Goal: Navigation & Orientation: Find specific page/section

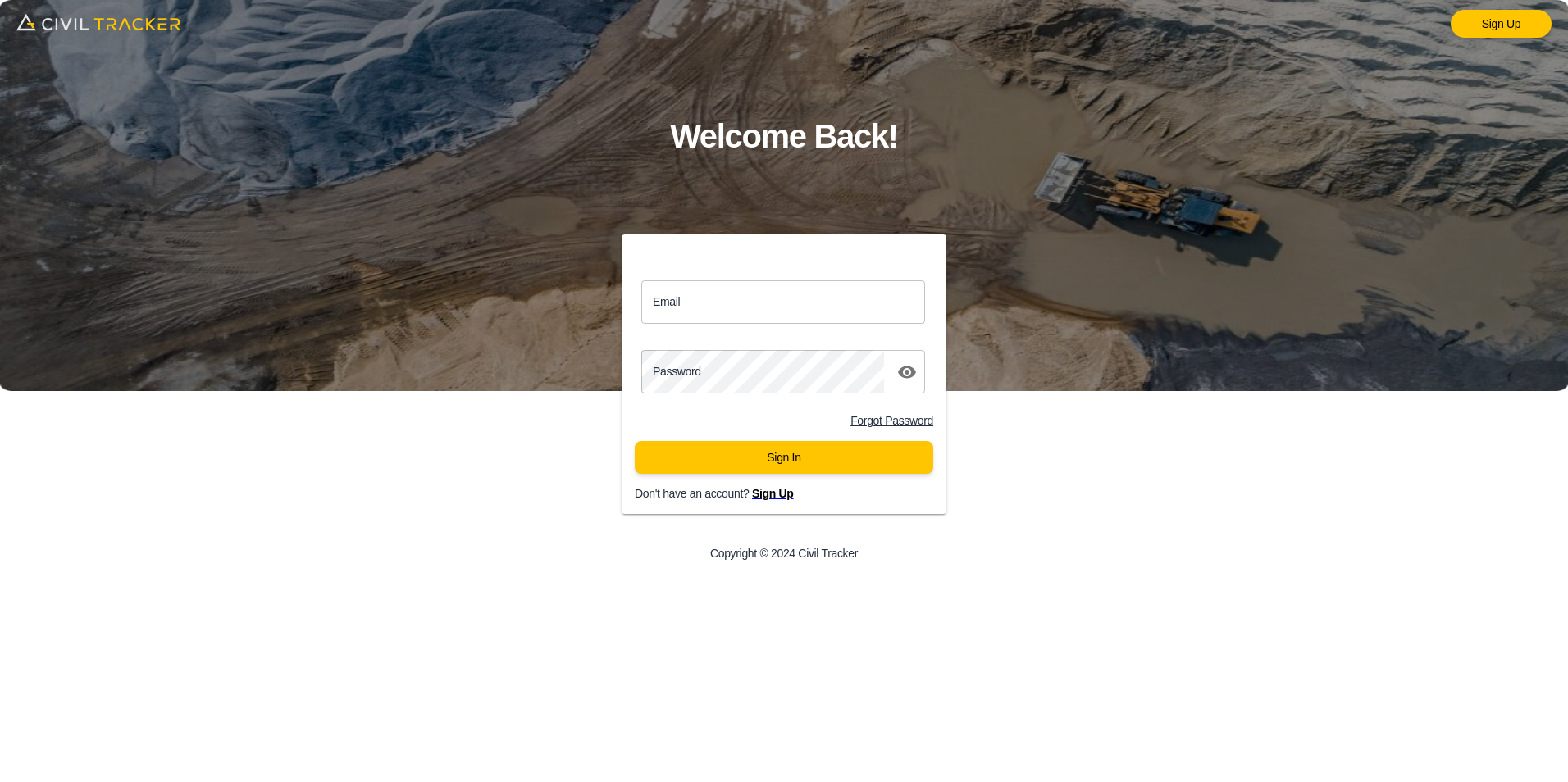
click at [684, 296] on input "Email" at bounding box center [783, 301] width 284 height 43
type input "[PERSON_NAME][EMAIL_ADDRESS][PERSON_NAME][PERSON_NAME][DOMAIN_NAME]"
click button "Sign In" at bounding box center [784, 457] width 299 height 32
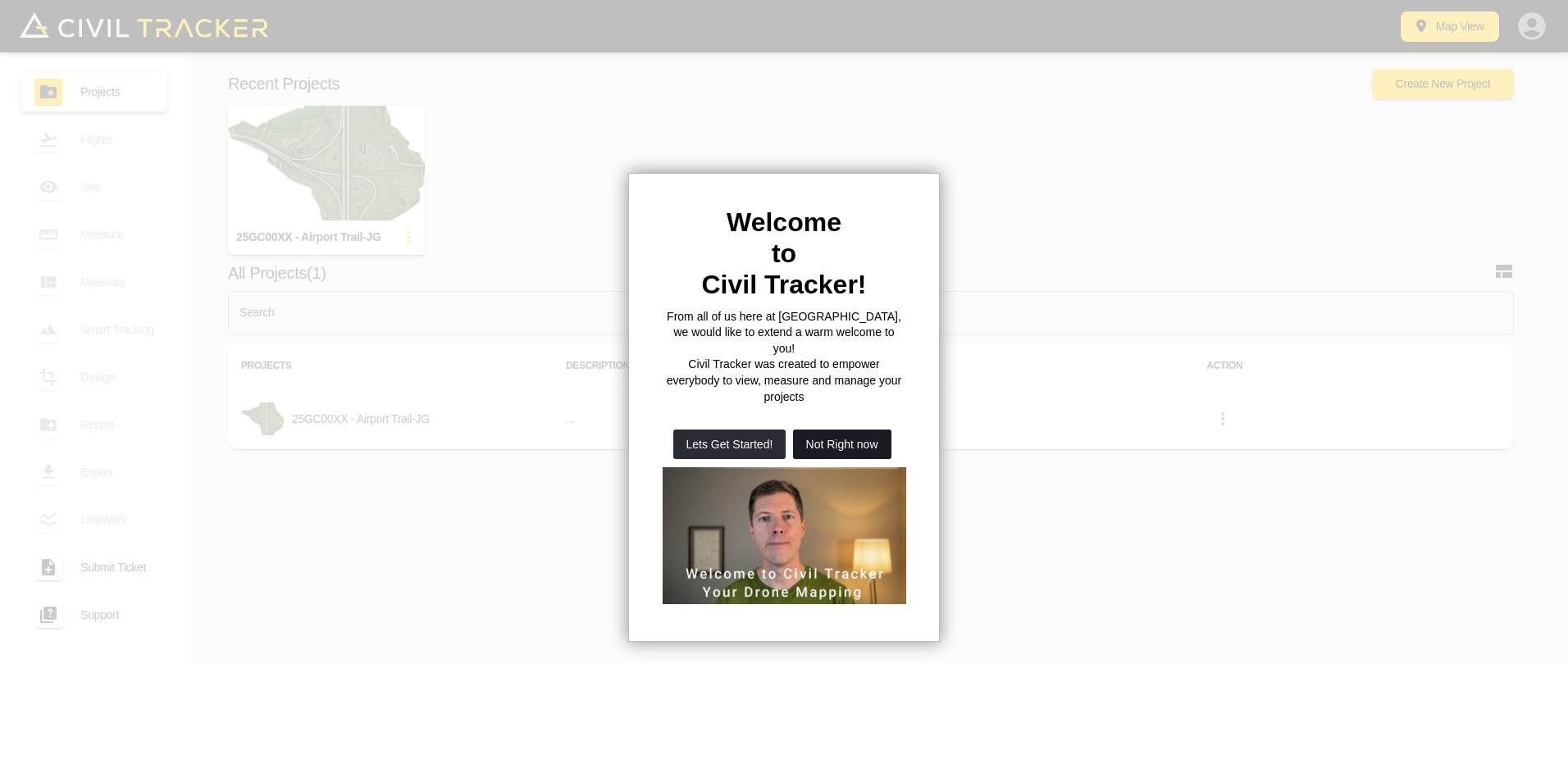
click at [847, 430] on button "Not Right now" at bounding box center [842, 445] width 98 height 30
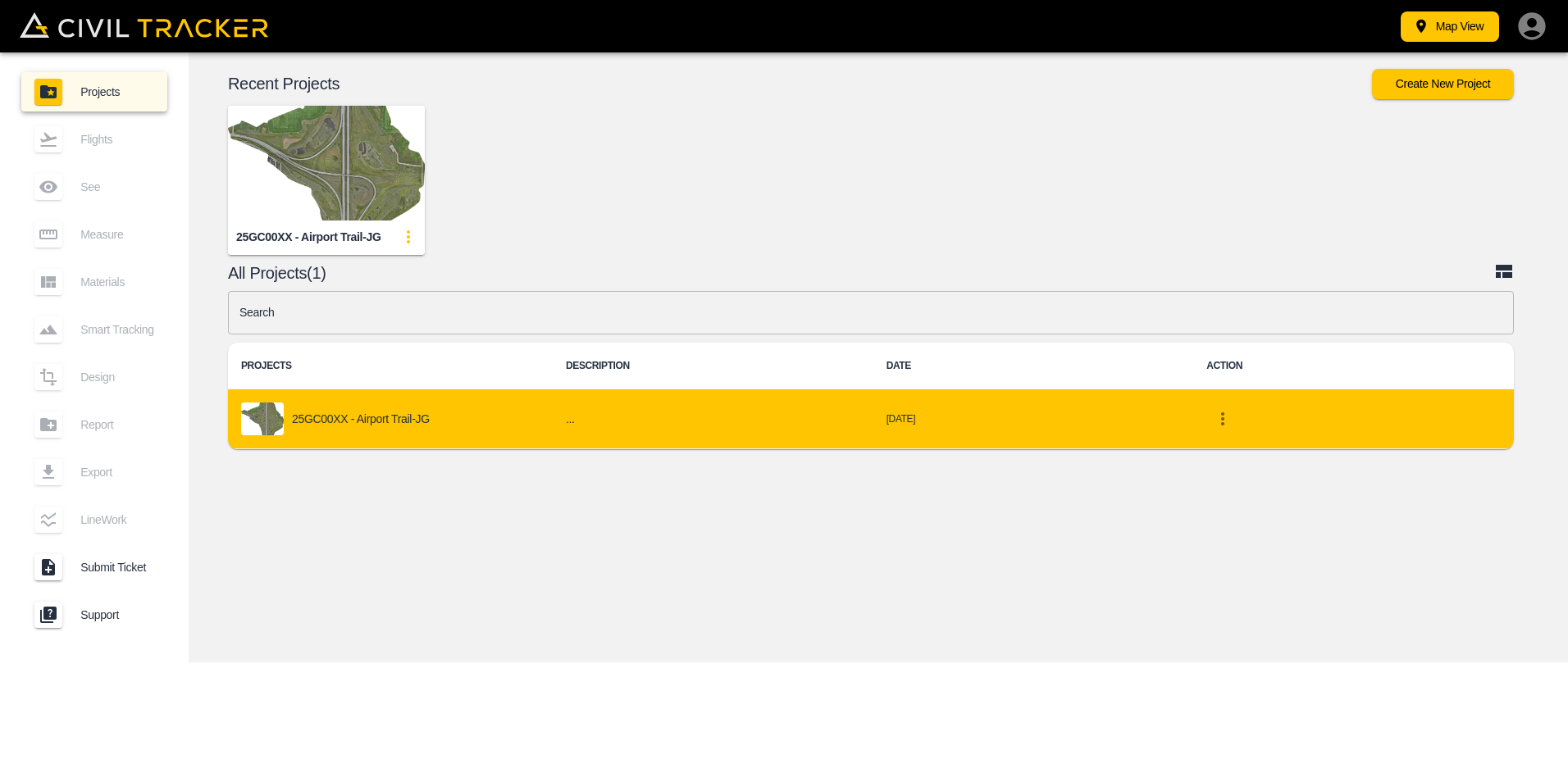
click at [381, 416] on p "25GC00XX - Airport Trail-JG" at bounding box center [361, 419] width 138 height 13
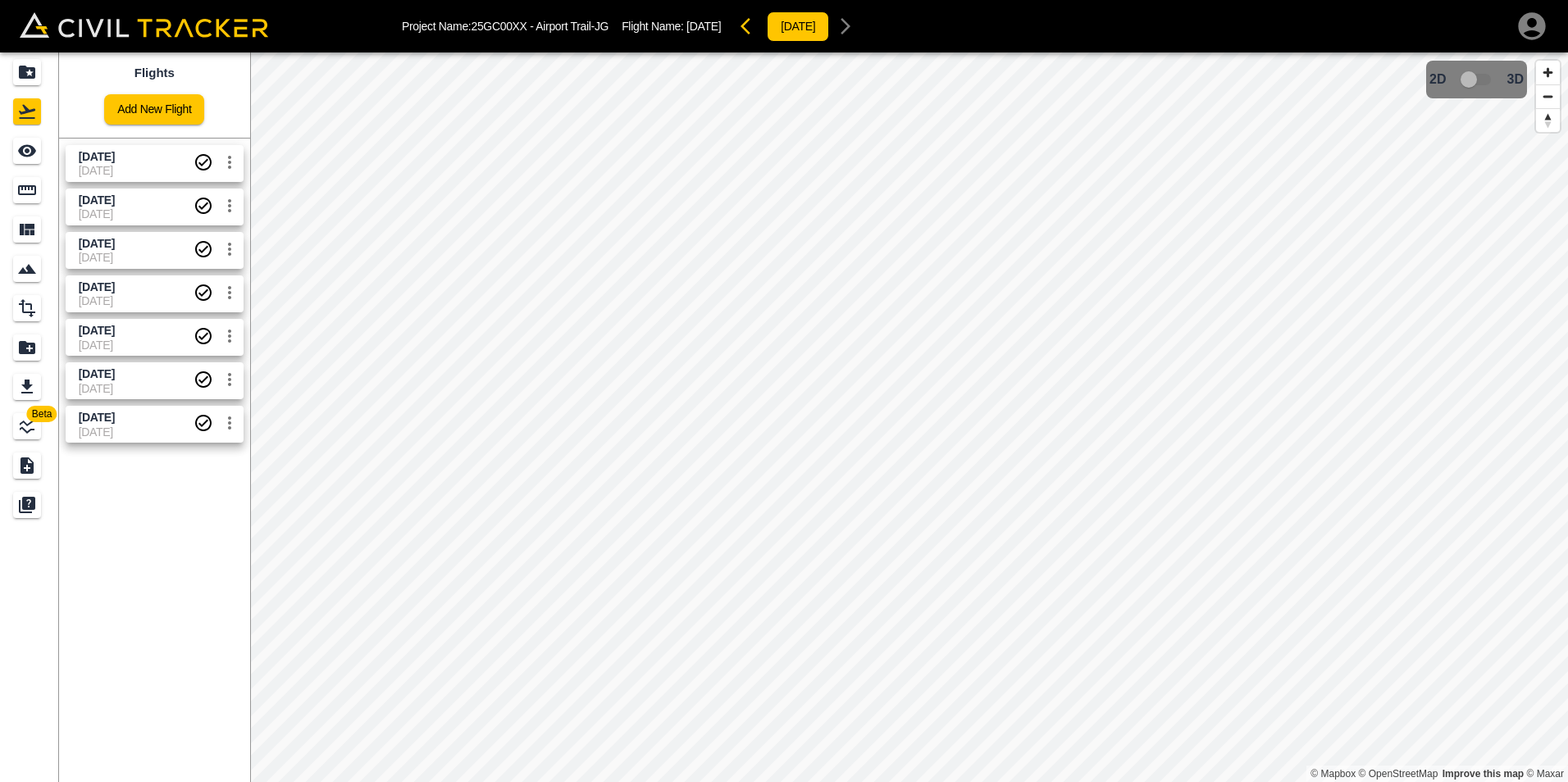
click at [120, 164] on span "2025-10-03" at bounding box center [136, 170] width 115 height 13
click at [152, 156] on span "Sept 30 2025" at bounding box center [136, 156] width 115 height 16
click at [93, 159] on span "Sept 30 2025" at bounding box center [96, 156] width 36 height 13
click at [115, 200] on span "Sept 16 2025" at bounding box center [96, 200] width 36 height 13
click at [115, 197] on span "Sept 16 2025" at bounding box center [96, 200] width 36 height 13
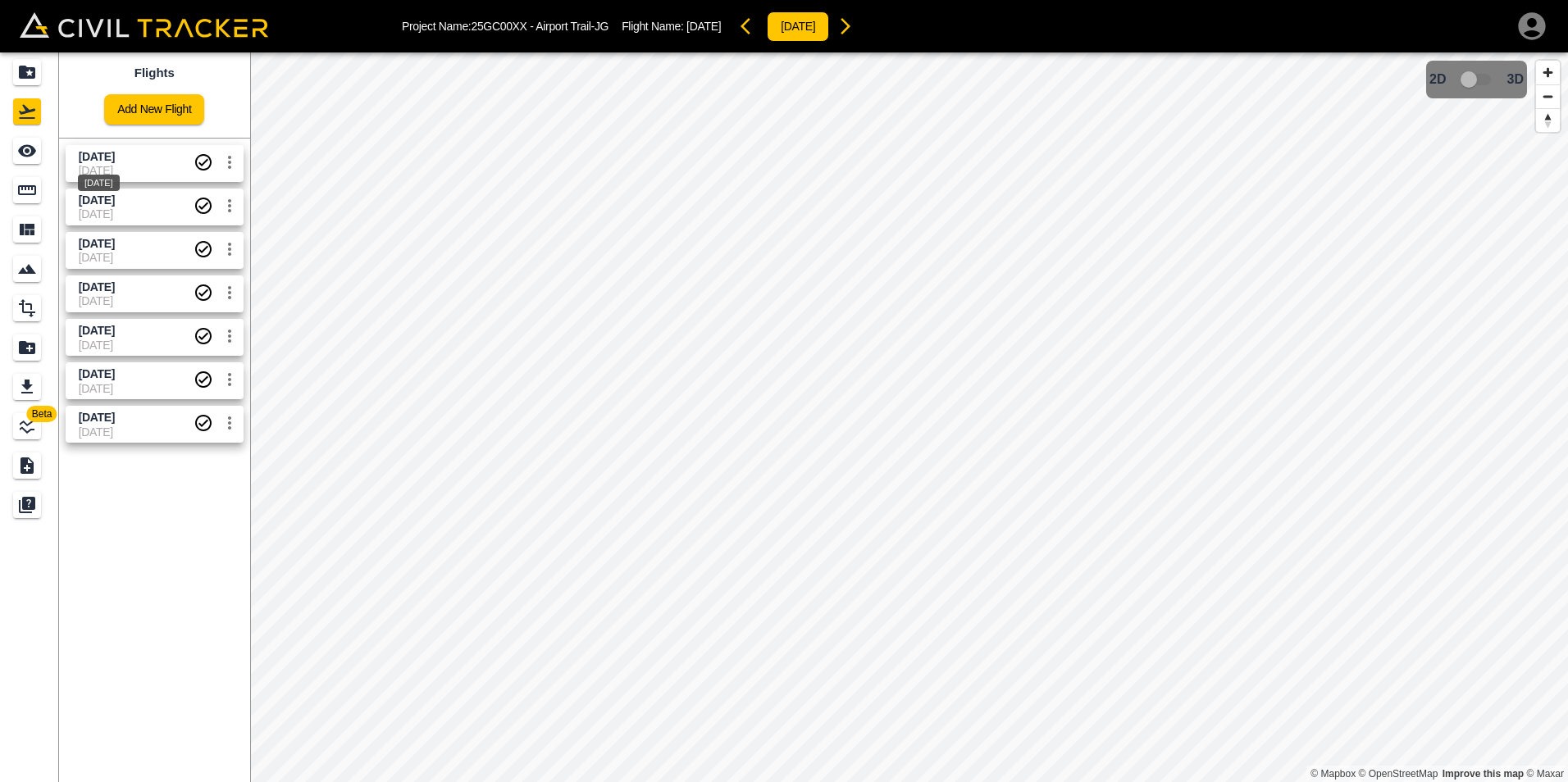
click at [115, 162] on span "Sept 30 2025" at bounding box center [96, 156] width 36 height 13
click at [1477, 79] on span "3D model not uploaded yet" at bounding box center [1476, 79] width 47 height 31
drag, startPoint x: 1465, startPoint y: 82, endPoint x: 1491, endPoint y: 83, distance: 26.0
click at [1491, 83] on span "3D model not uploaded yet" at bounding box center [1476, 79] width 47 height 31
click at [127, 431] on span "2025-09-07" at bounding box center [136, 432] width 115 height 13
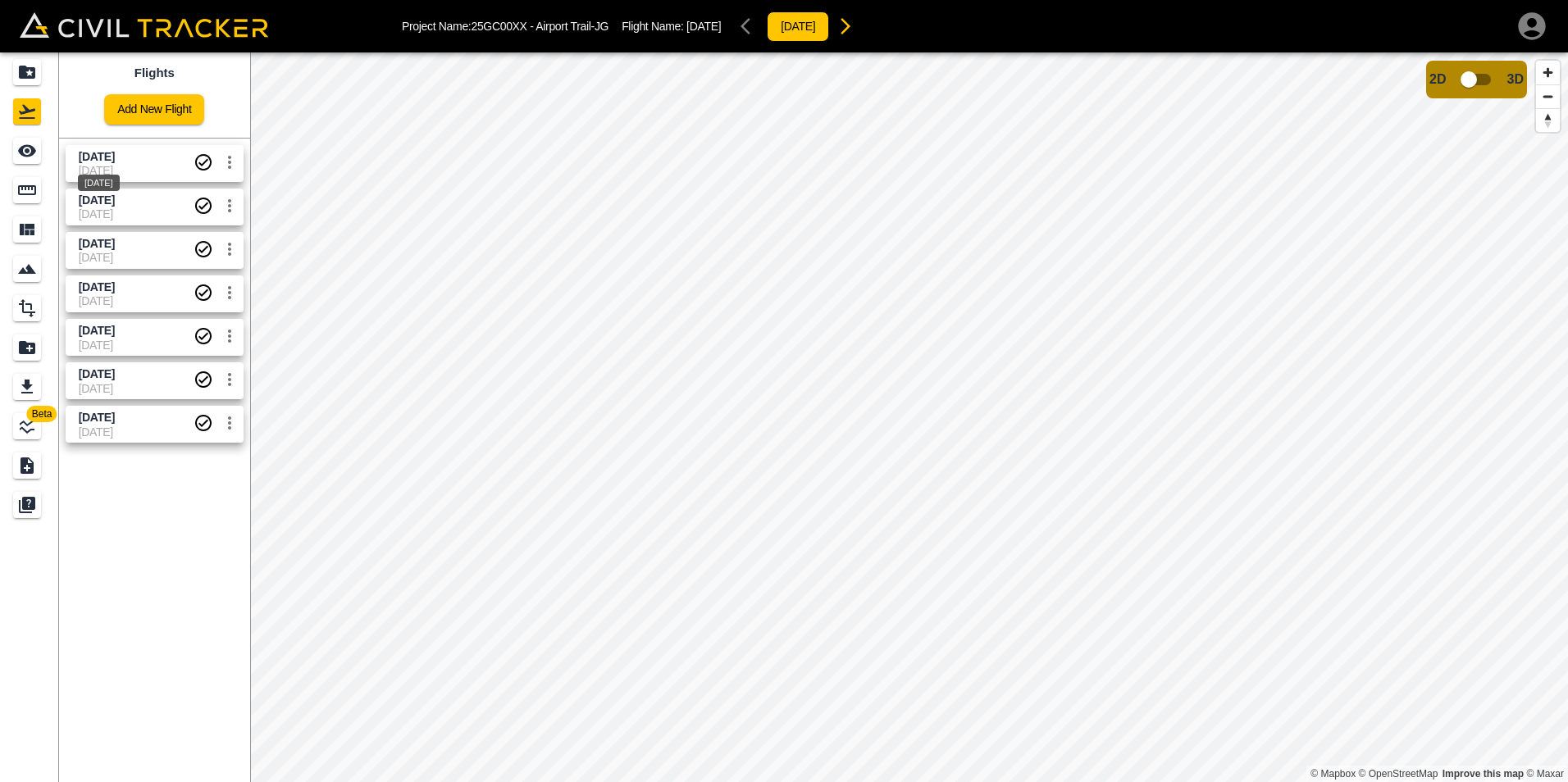
click at [115, 158] on span "Sept 30 2025" at bounding box center [96, 156] width 36 height 13
click at [108, 421] on span "June 26 2025" at bounding box center [96, 417] width 36 height 13
click at [150, 165] on span "2025-10-03" at bounding box center [136, 170] width 115 height 13
click at [98, 434] on span "2025-09-07" at bounding box center [136, 432] width 115 height 13
click at [135, 170] on span "2025-10-03" at bounding box center [136, 170] width 115 height 13
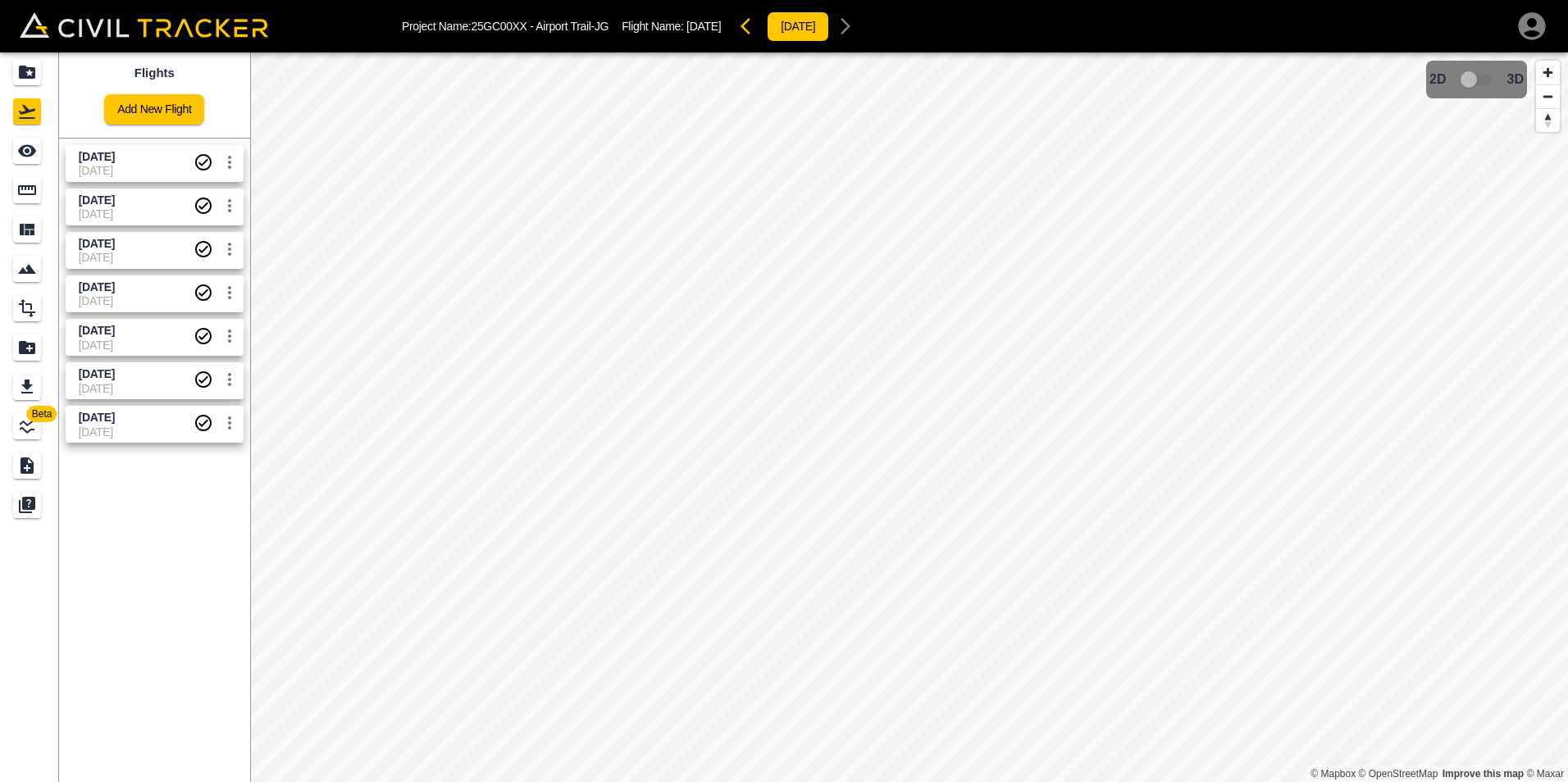
click at [148, 212] on span "2025-09-25" at bounding box center [136, 214] width 115 height 13
click at [140, 241] on span "Sept 4 2025" at bounding box center [136, 243] width 115 height 16
click at [115, 280] on span "Aug 27 2025" at bounding box center [96, 287] width 36 height 13
click at [115, 334] on span "Aug 20 2025" at bounding box center [96, 330] width 36 height 13
click at [115, 378] on span "Aug 15 2025" at bounding box center [96, 373] width 36 height 13
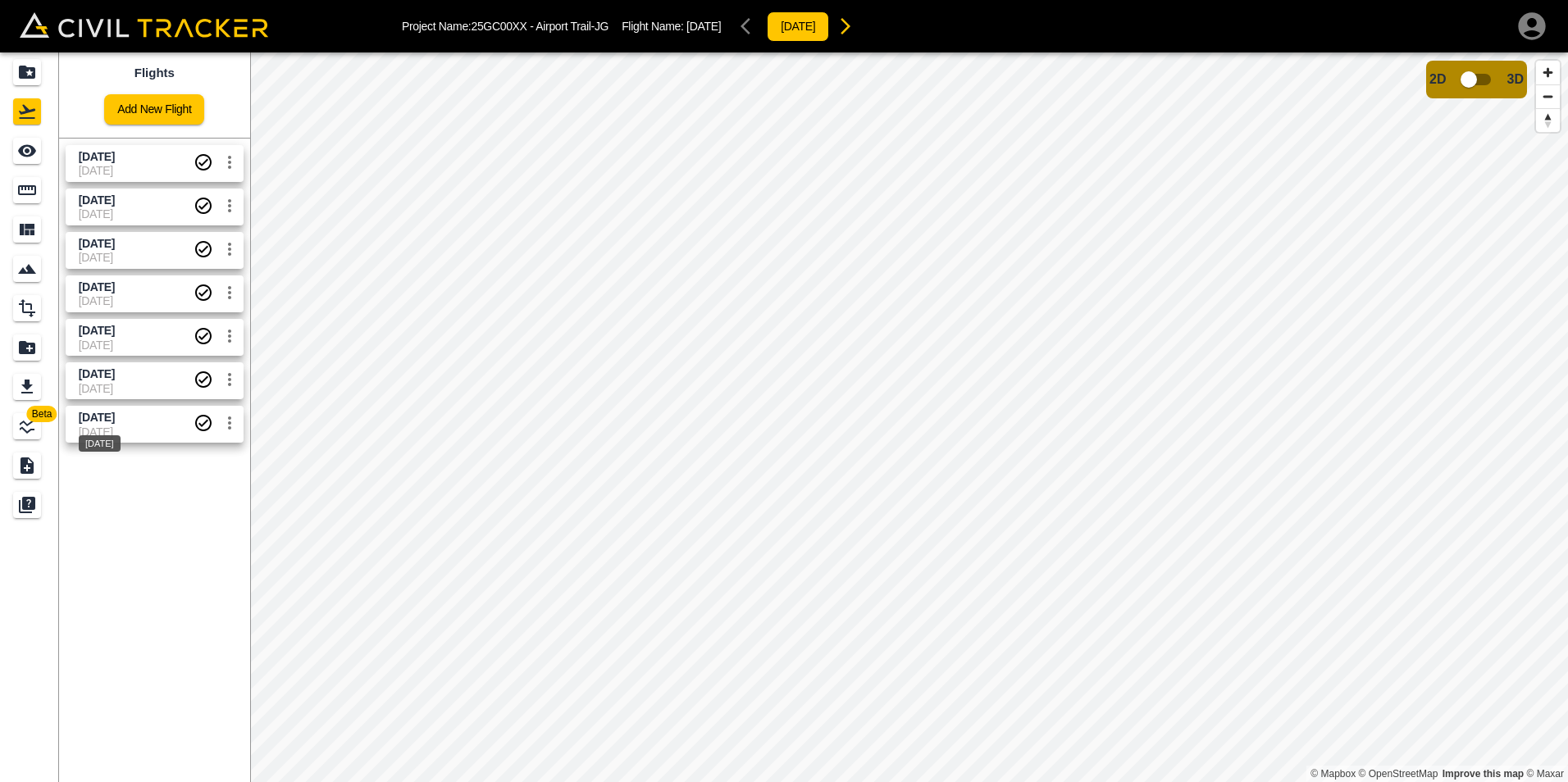
click at [115, 421] on span "June 26 2025" at bounding box center [96, 417] width 36 height 13
click at [115, 375] on span "Aug 15 2025" at bounding box center [96, 373] width 36 height 13
click at [115, 331] on span "Aug 20 2025" at bounding box center [96, 330] width 36 height 13
click at [115, 287] on span "Aug 27 2025" at bounding box center [96, 287] width 36 height 13
click at [139, 249] on span "Sept 4 2025" at bounding box center [136, 243] width 115 height 16
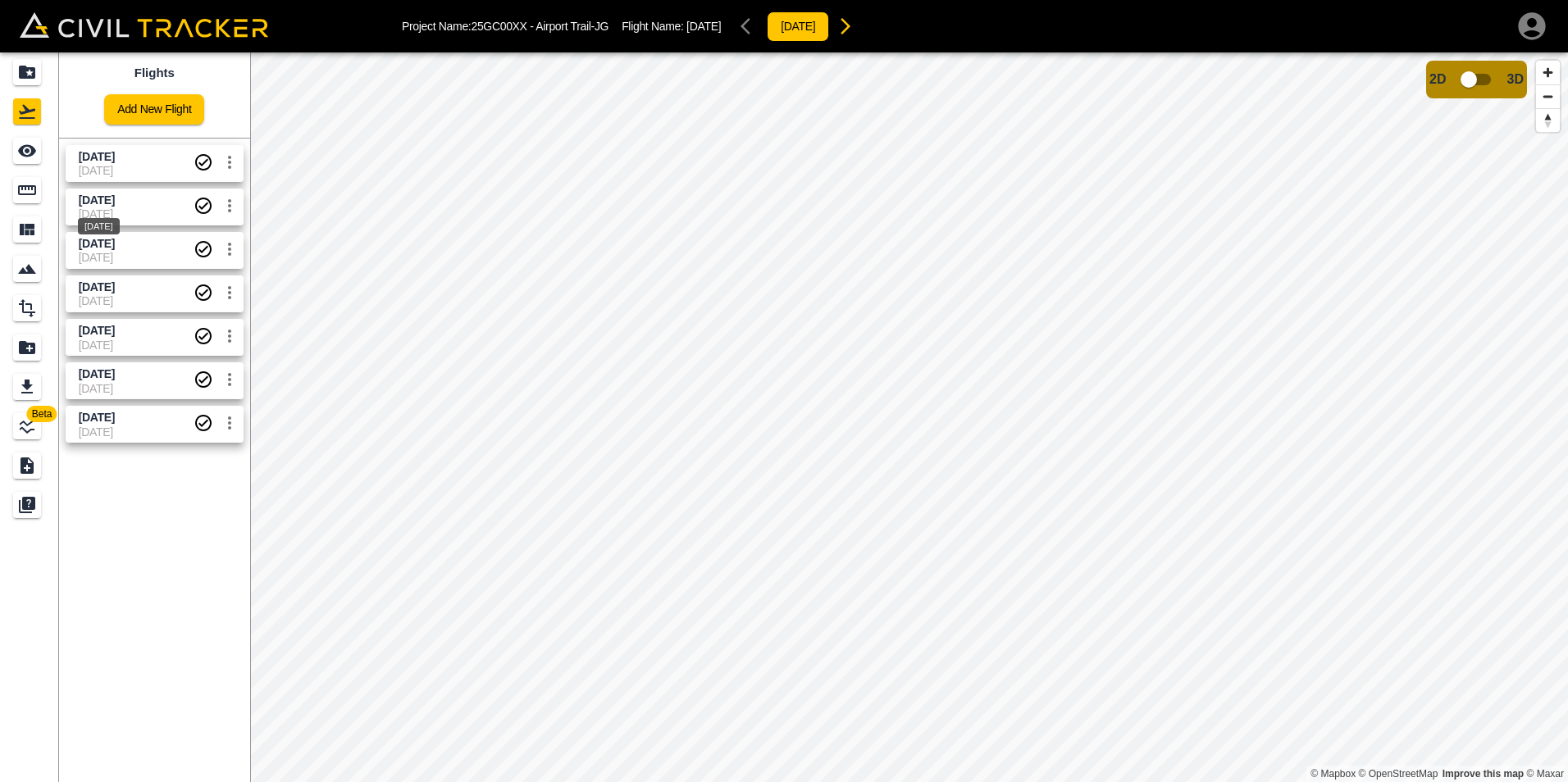
click at [115, 197] on span "Sept 16 2025" at bounding box center [96, 200] width 36 height 13
click at [146, 171] on span "2025-10-03" at bounding box center [136, 170] width 115 height 13
click at [228, 161] on icon "settings" at bounding box center [230, 163] width 4 height 13
click at [170, 151] on div at bounding box center [784, 391] width 1568 height 782
click at [33, 155] on icon "See" at bounding box center [27, 151] width 19 height 19
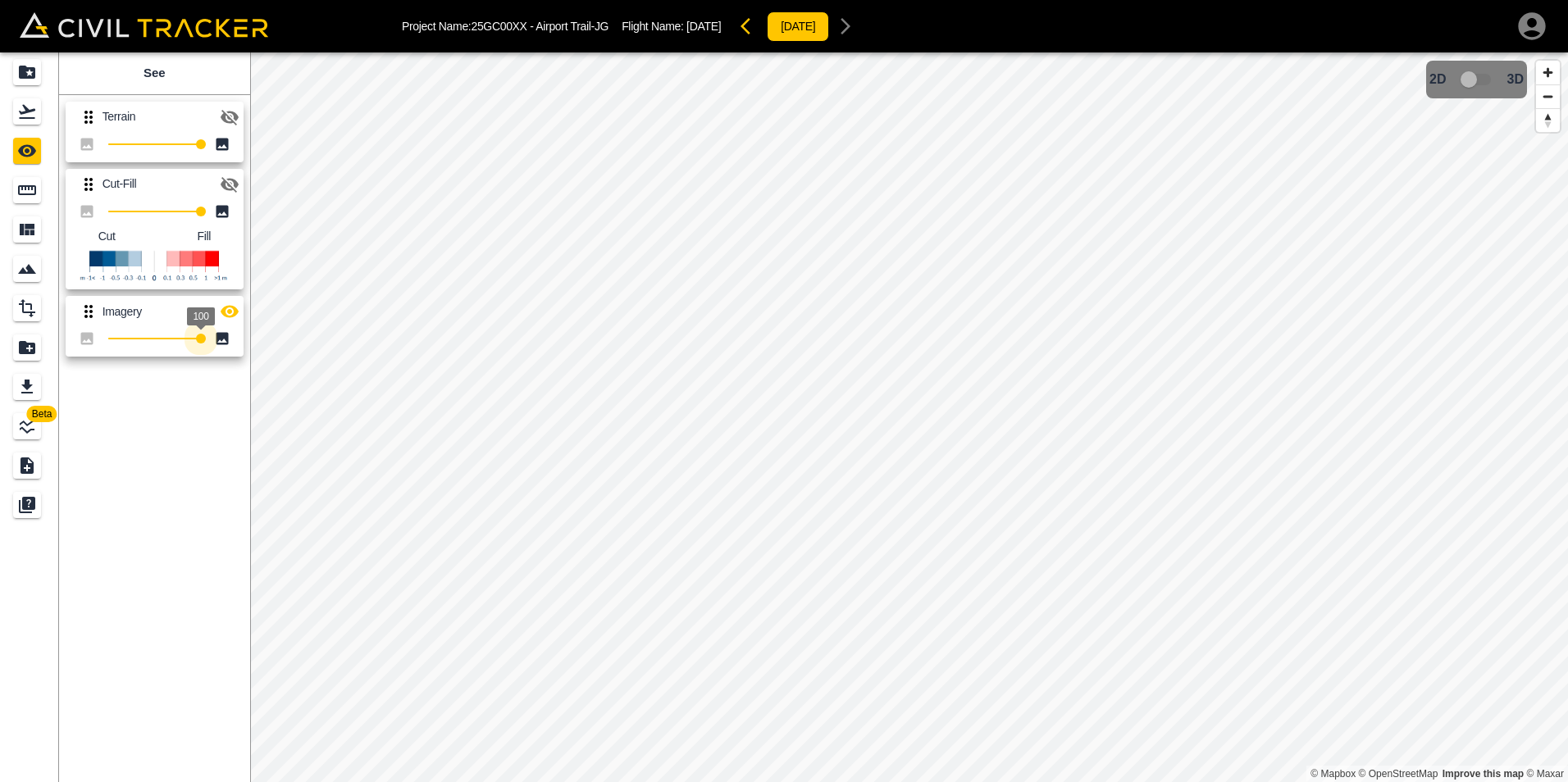
click at [256, 330] on div "Beta See Terrain 100 Cut-Fill 100 Cut Fill Imagery 100 © Mapbox © OpenStreetMap…" at bounding box center [784, 417] width 1568 height 729
click at [257, 331] on div "Beta See Terrain 100 Cut-Fill 100 Cut Fill Imagery 100 © Mapbox © OpenStreetMap…" at bounding box center [784, 417] width 1568 height 729
drag, startPoint x: 200, startPoint y: 344, endPoint x: 84, endPoint y: 364, distance: 117.7
click at [80, 369] on div "See Terrain 100 Cut-Fill 100 Cut Fill Imagery 0" at bounding box center [154, 417] width 191 height 729
click at [113, 339] on span "0" at bounding box center [108, 338] width 10 height 10
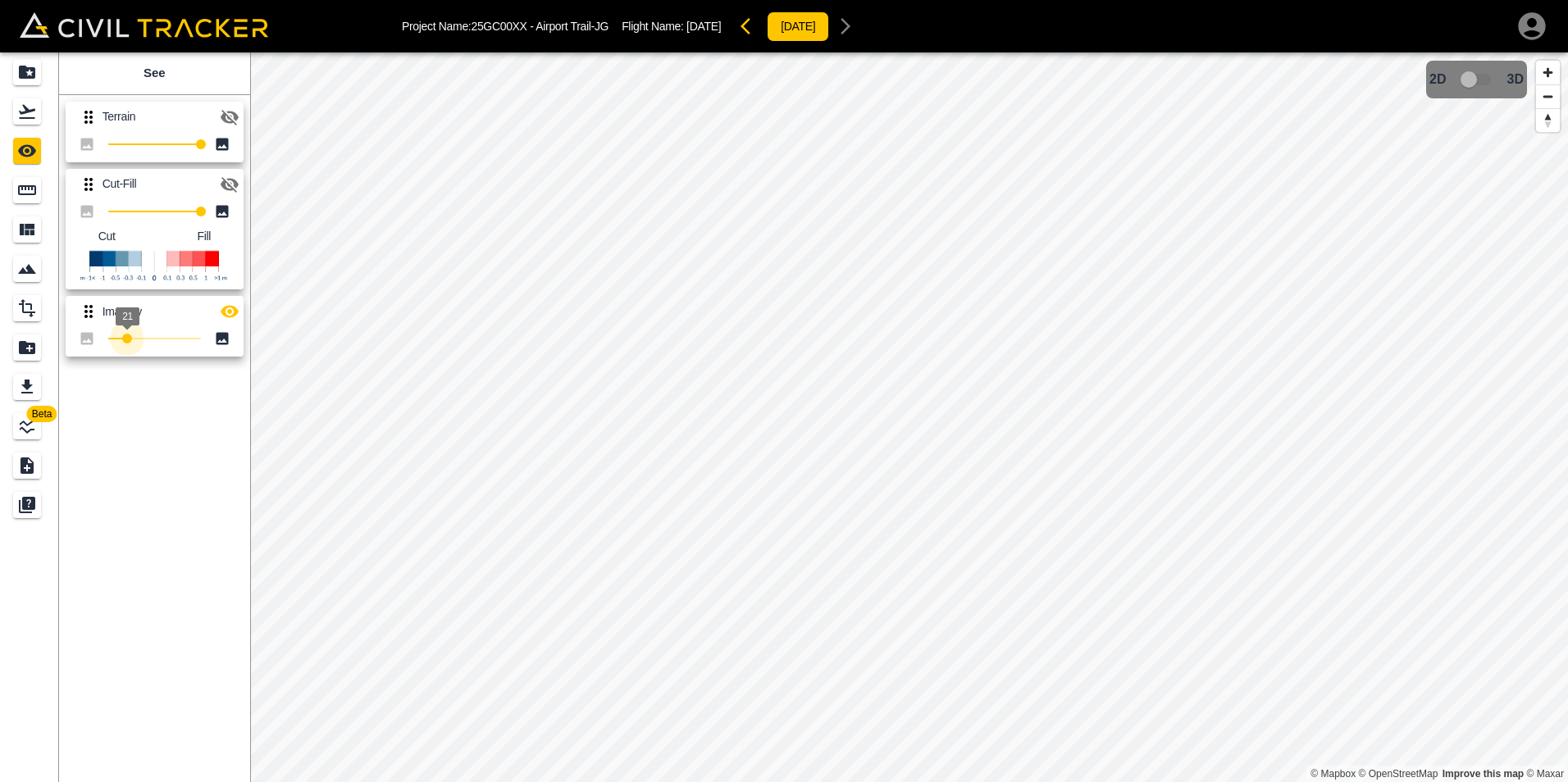
click at [127, 337] on span "21" at bounding box center [127, 338] width 10 height 10
click at [132, 337] on span "21" at bounding box center [127, 338] width 10 height 10
click at [137, 341] on span "26" at bounding box center [131, 338] width 10 height 10
click at [149, 337] on span "39" at bounding box center [144, 338] width 10 height 10
click at [160, 337] on span "51" at bounding box center [154, 338] width 10 height 10
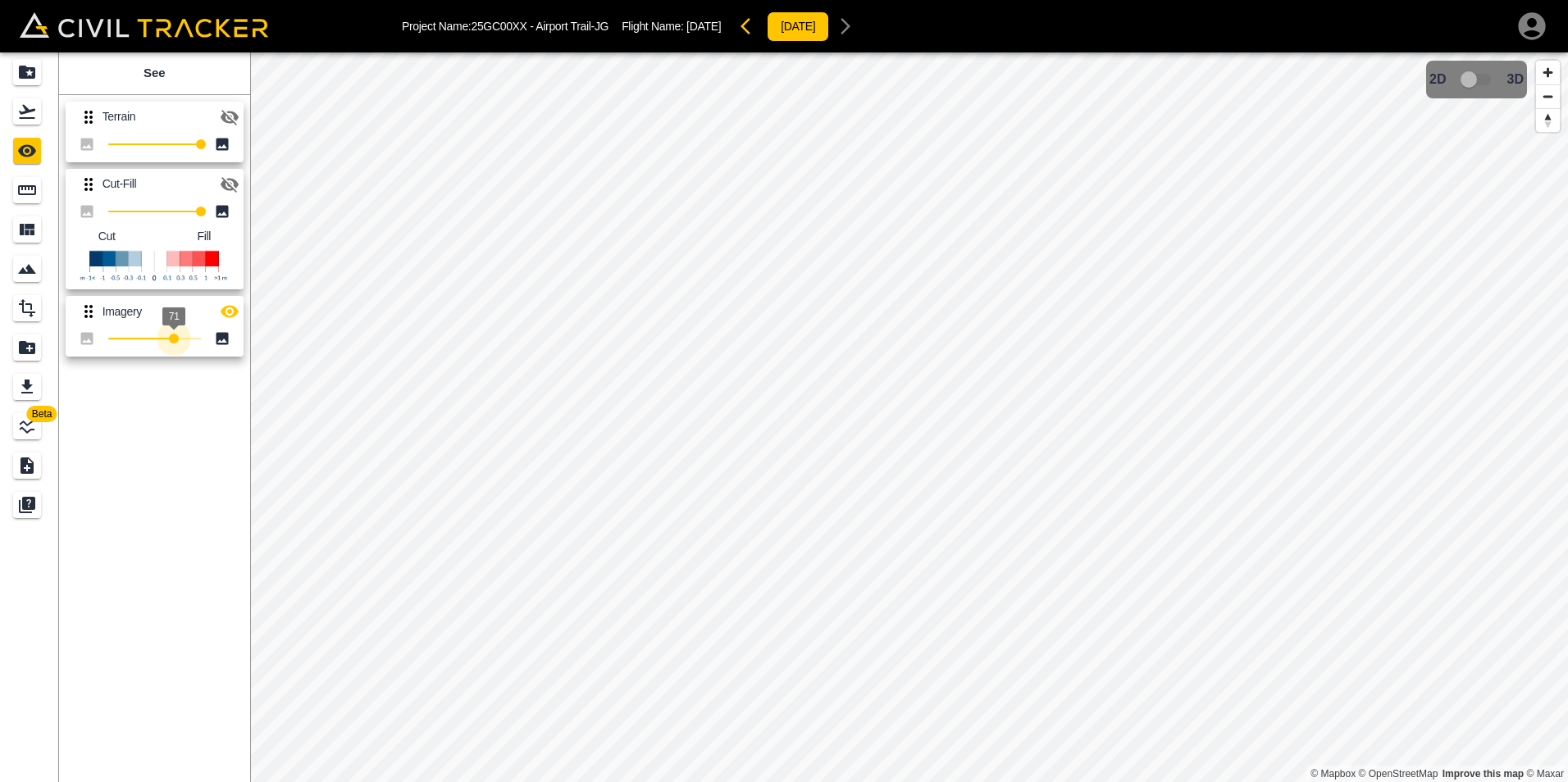
click at [174, 336] on span "71" at bounding box center [174, 338] width 10 height 10
click at [181, 336] on span "79" at bounding box center [181, 338] width 10 height 10
click at [189, 337] on span "87" at bounding box center [189, 338] width 10 height 10
click at [190, 337] on span "87" at bounding box center [189, 338] width 10 height 10
click at [194, 337] on span "93" at bounding box center [194, 338] width 10 height 10
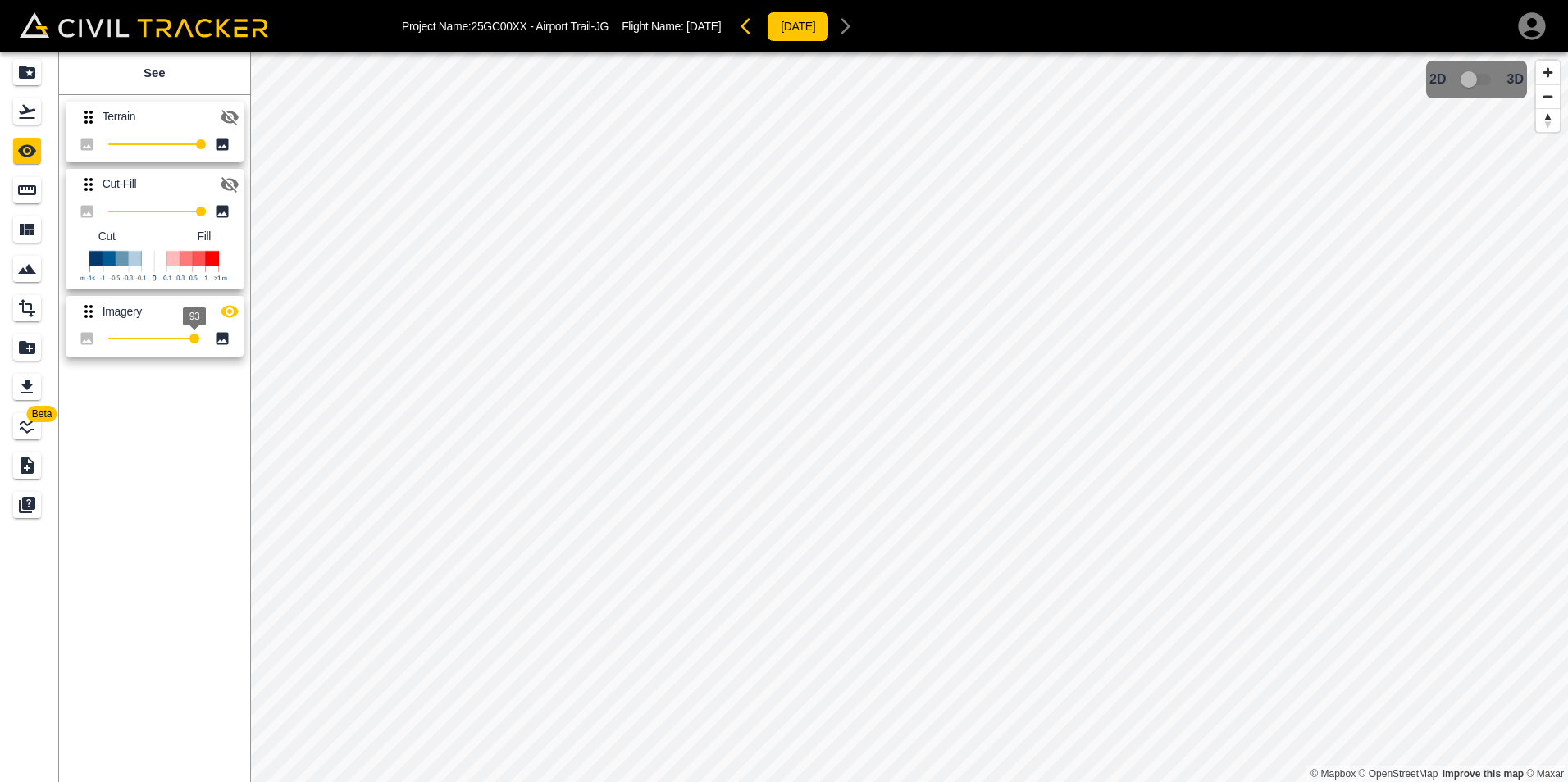
type input "100"
drag, startPoint x: 194, startPoint y: 337, endPoint x: 205, endPoint y: 339, distance: 11.2
click at [205, 339] on span "100" at bounding box center [201, 338] width 10 height 10
drag, startPoint x: 199, startPoint y: 214, endPoint x: 232, endPoint y: 219, distance: 33.4
click at [232, 219] on div "100 Cut Fill" at bounding box center [154, 245] width 178 height 91
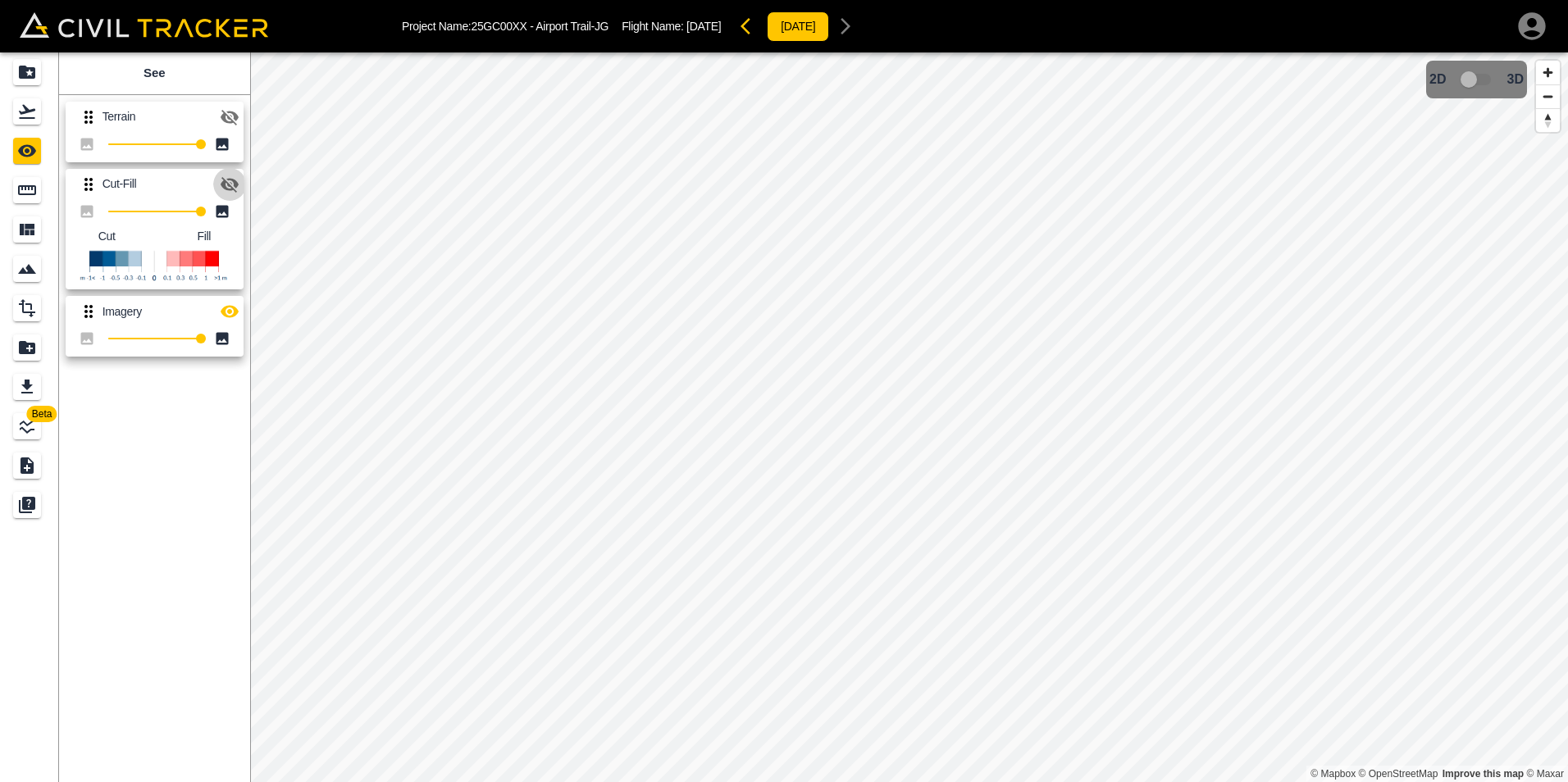
click at [228, 189] on icon "button" at bounding box center [230, 185] width 18 height 16
click at [226, 188] on icon "button" at bounding box center [230, 183] width 18 height 12
click at [229, 123] on icon "button" at bounding box center [230, 117] width 18 height 16
click at [233, 120] on icon "button" at bounding box center [230, 116] width 18 height 12
click at [233, 120] on icon "button" at bounding box center [229, 116] width 19 height 19
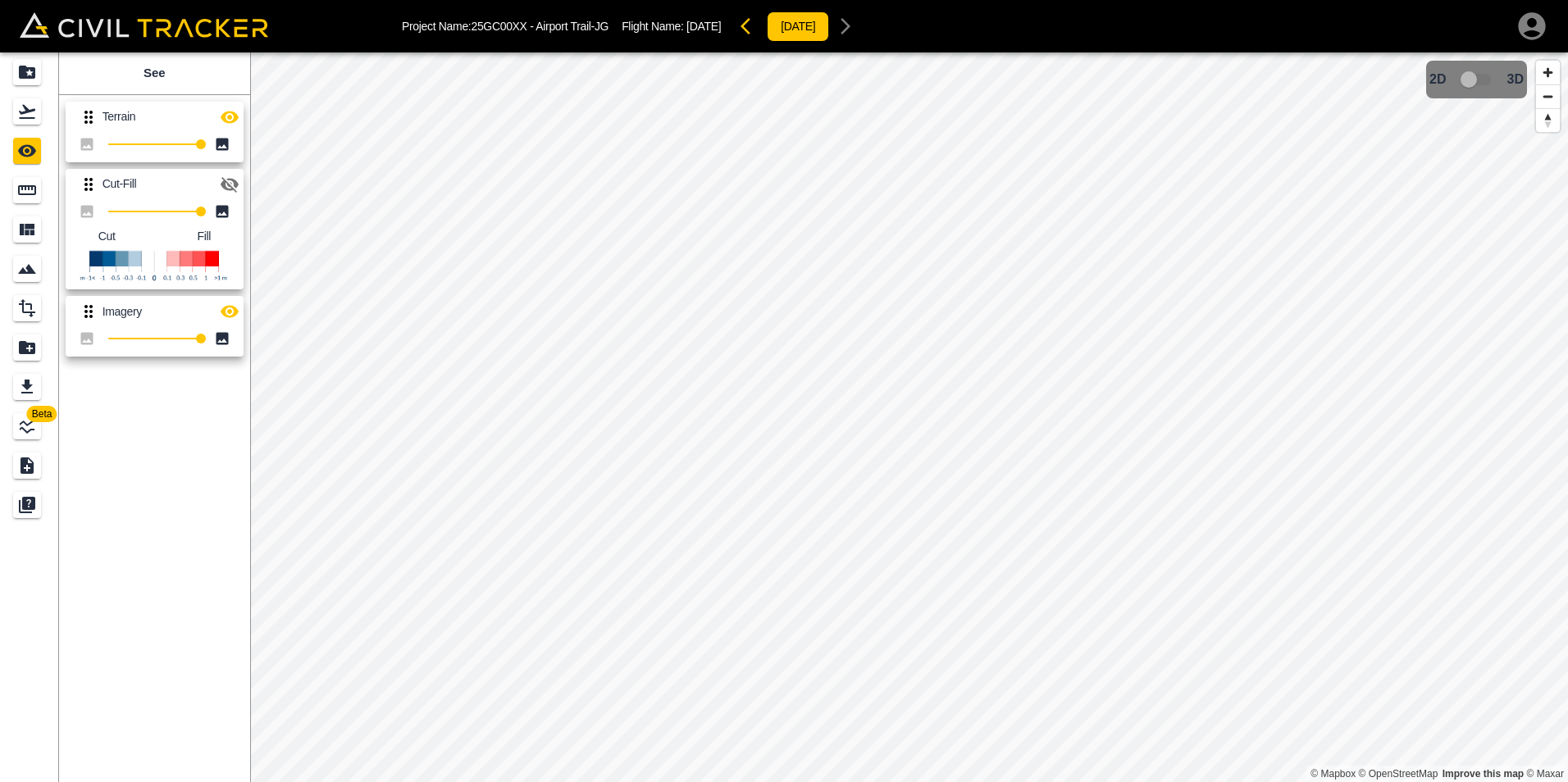
click at [233, 120] on icon "button" at bounding box center [230, 116] width 18 height 12
click at [233, 120] on icon "button" at bounding box center [229, 116] width 19 height 19
type input "100"
drag, startPoint x: 197, startPoint y: 213, endPoint x: 208, endPoint y: 213, distance: 11.0
click at [230, 183] on icon "button" at bounding box center [229, 184] width 19 height 19
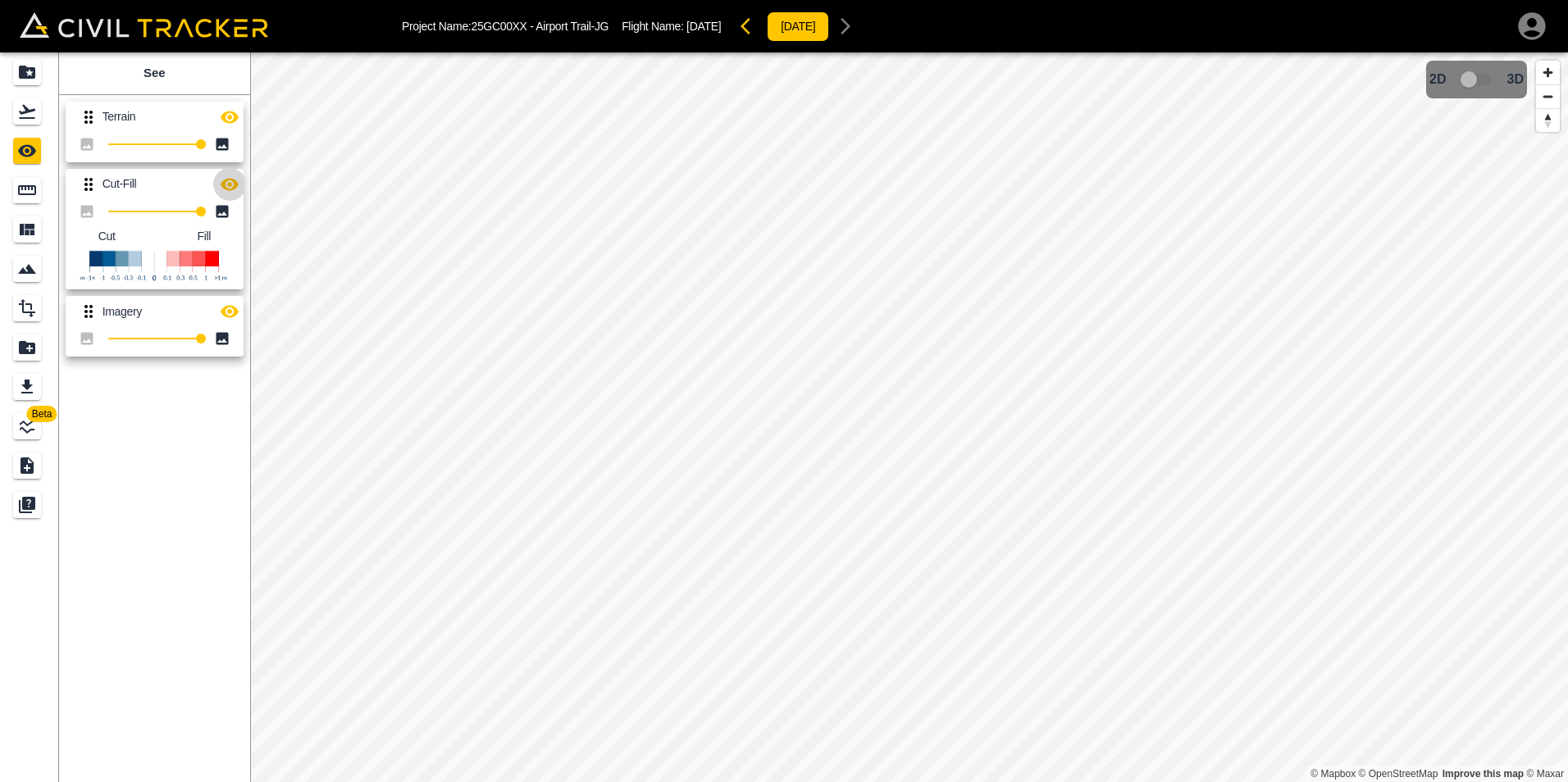
click at [232, 186] on icon "button" at bounding box center [229, 184] width 19 height 19
click at [234, 311] on icon "button" at bounding box center [230, 312] width 18 height 12
click at [234, 311] on icon "button" at bounding box center [230, 312] width 18 height 16
click at [234, 311] on icon "button" at bounding box center [230, 312] width 18 height 12
click at [232, 311] on icon "button" at bounding box center [229, 311] width 19 height 19
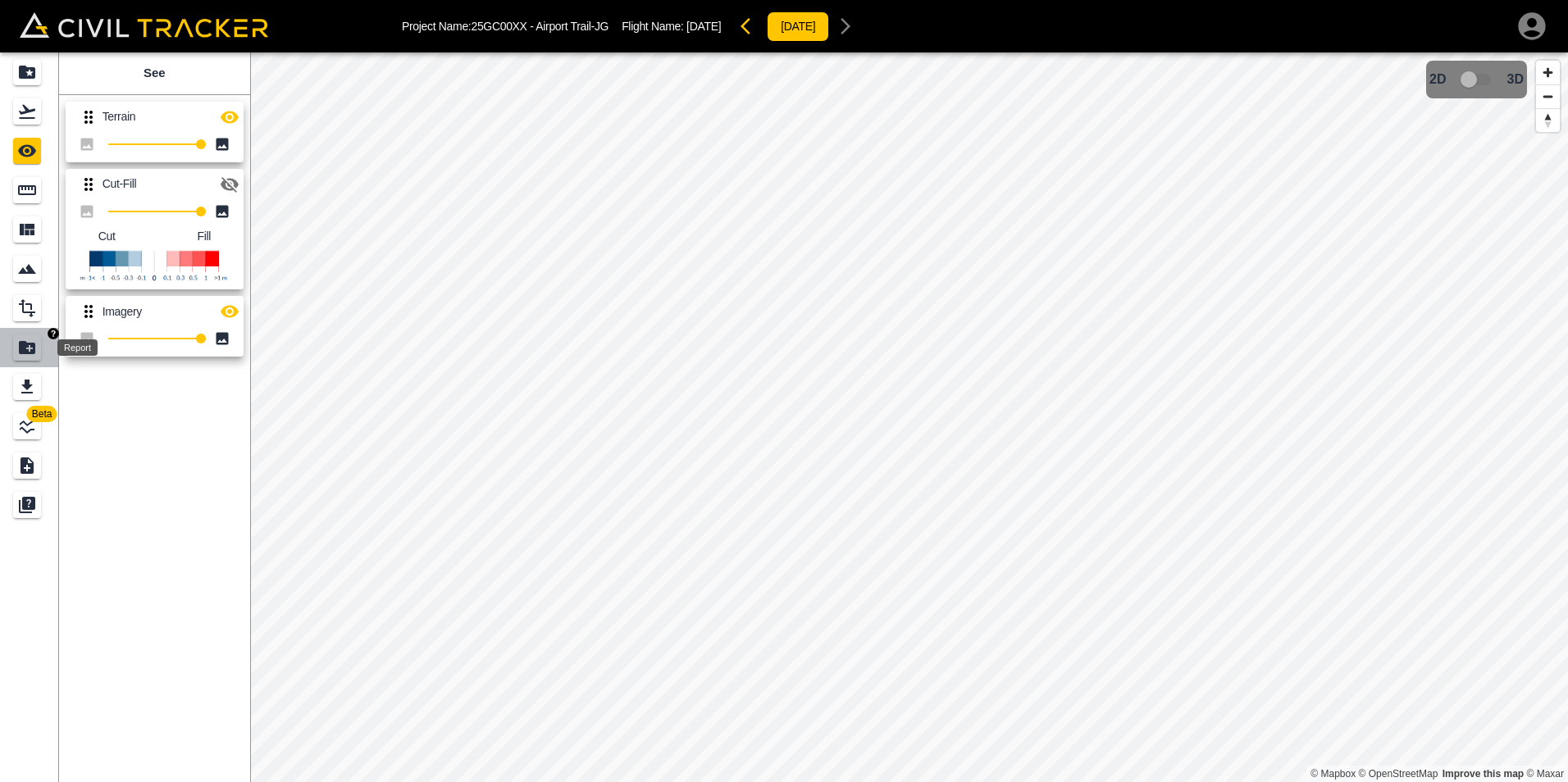
click at [30, 344] on icon "Report" at bounding box center [27, 348] width 17 height 13
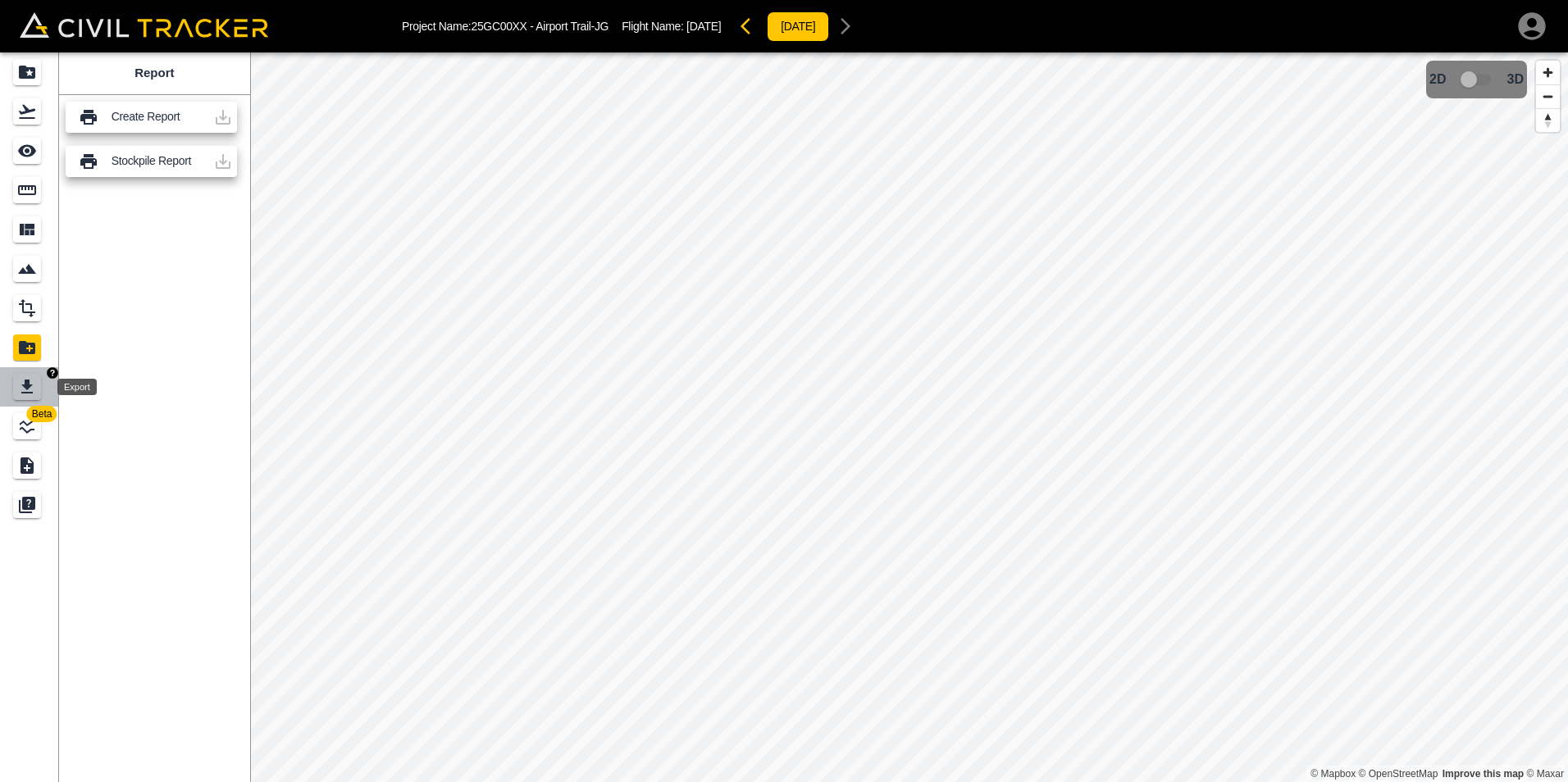
click at [32, 385] on icon "Export" at bounding box center [27, 386] width 11 height 14
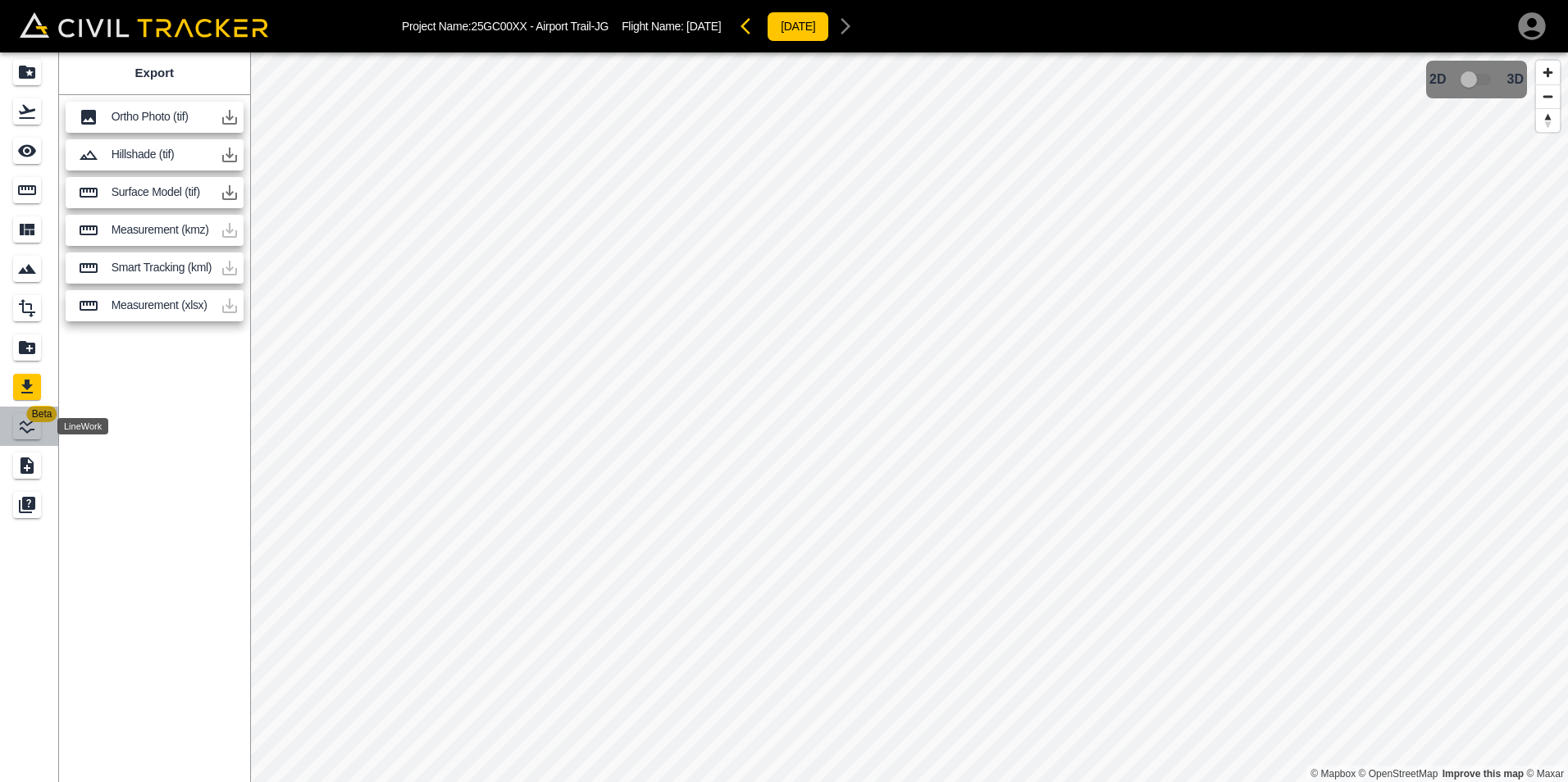
click at [35, 424] on icon "LineWork" at bounding box center [27, 426] width 19 height 19
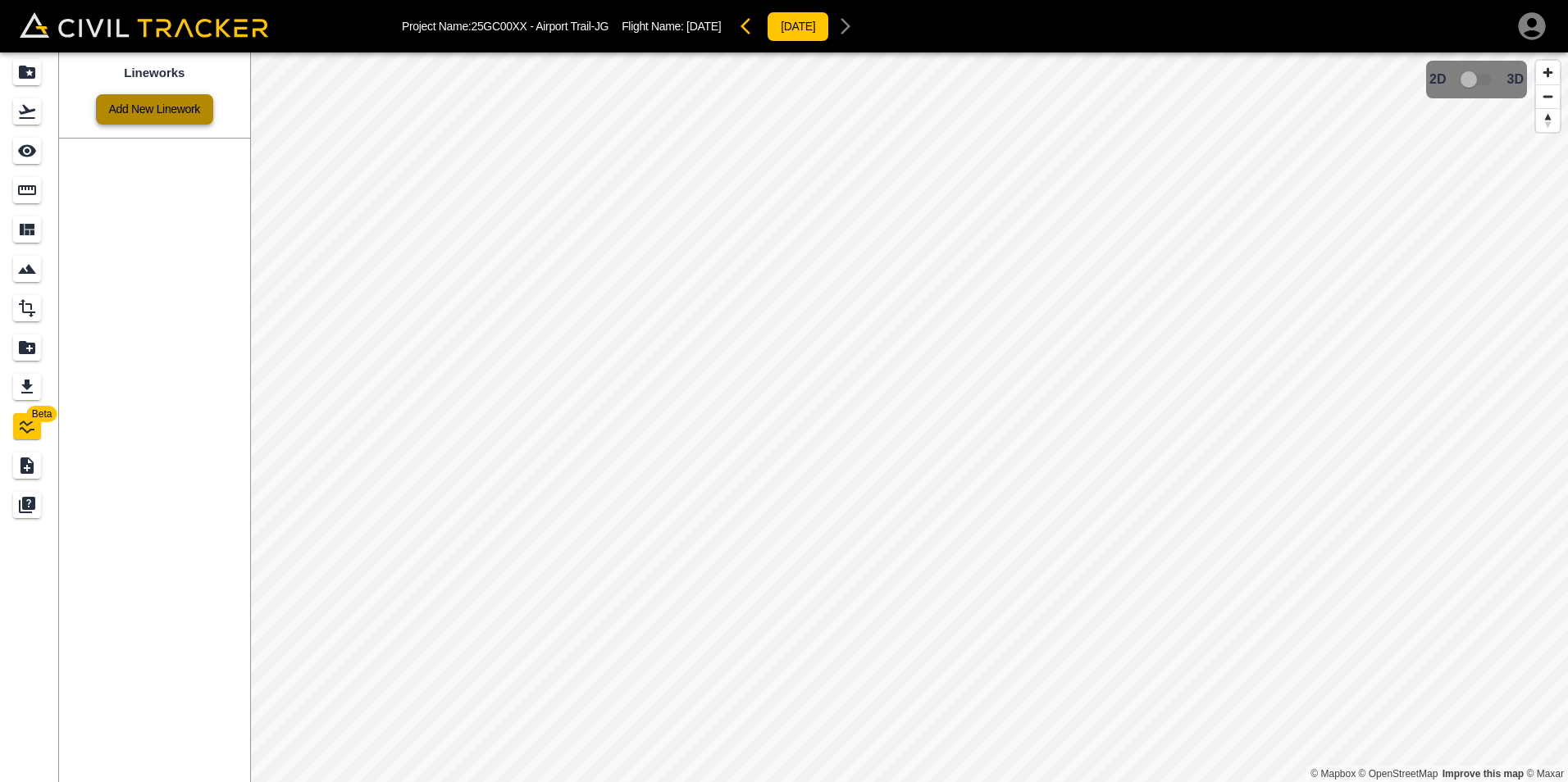
click at [132, 117] on link "Add New Linework" at bounding box center [154, 109] width 117 height 31
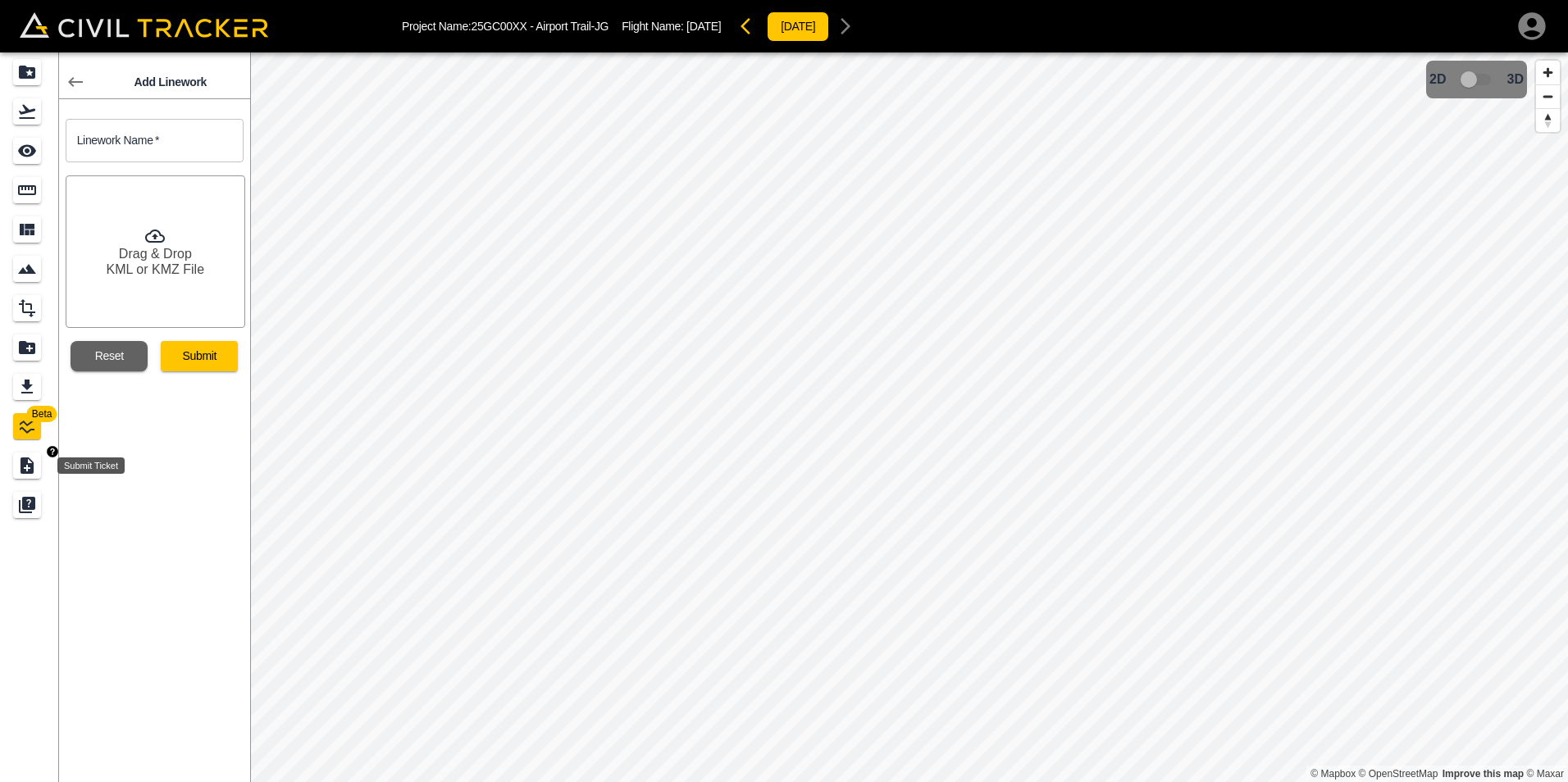
click at [31, 458] on icon "Submit Ticket" at bounding box center [27, 465] width 19 height 19
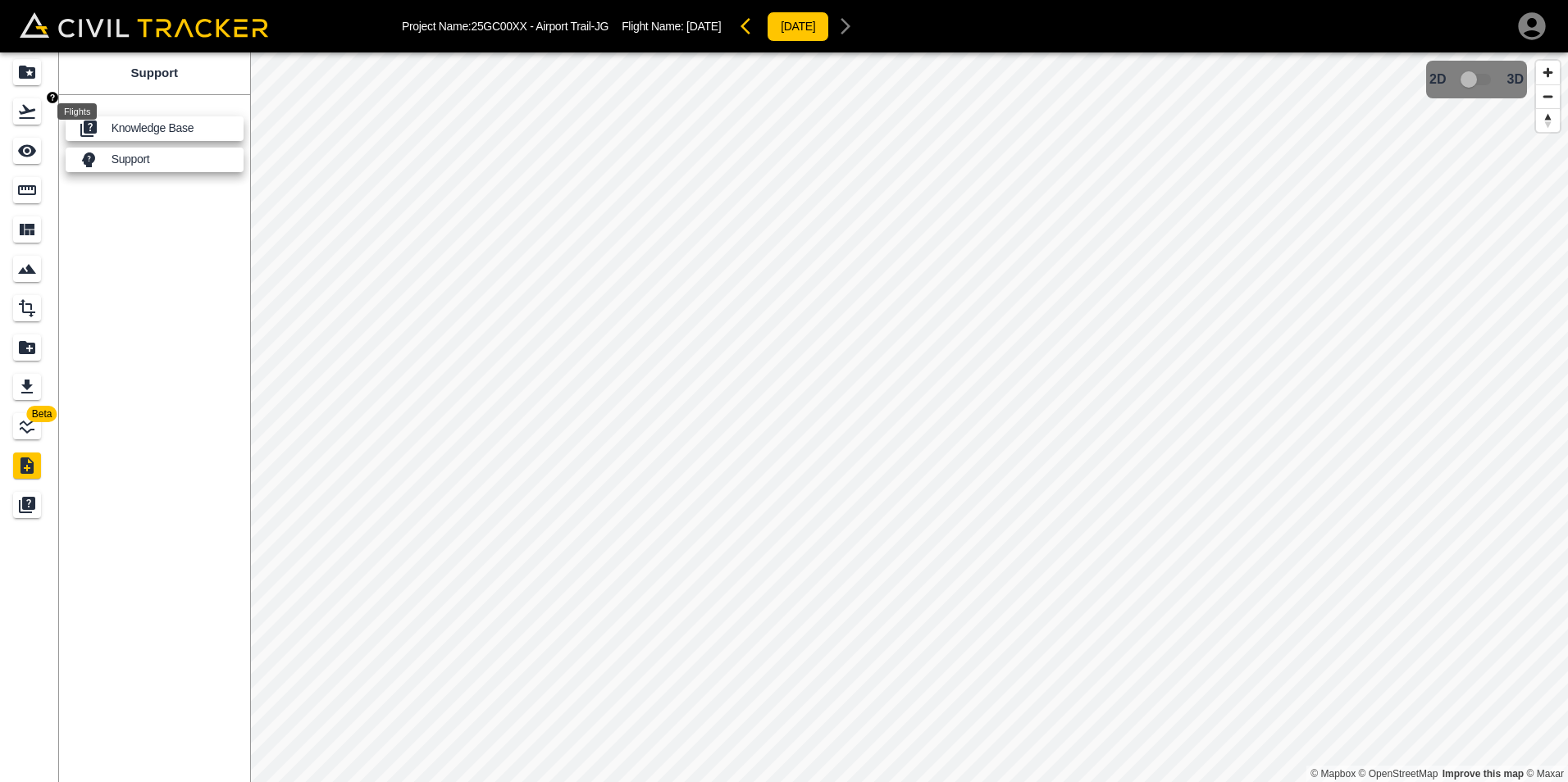
click at [28, 114] on icon "Flights" at bounding box center [27, 111] width 19 height 19
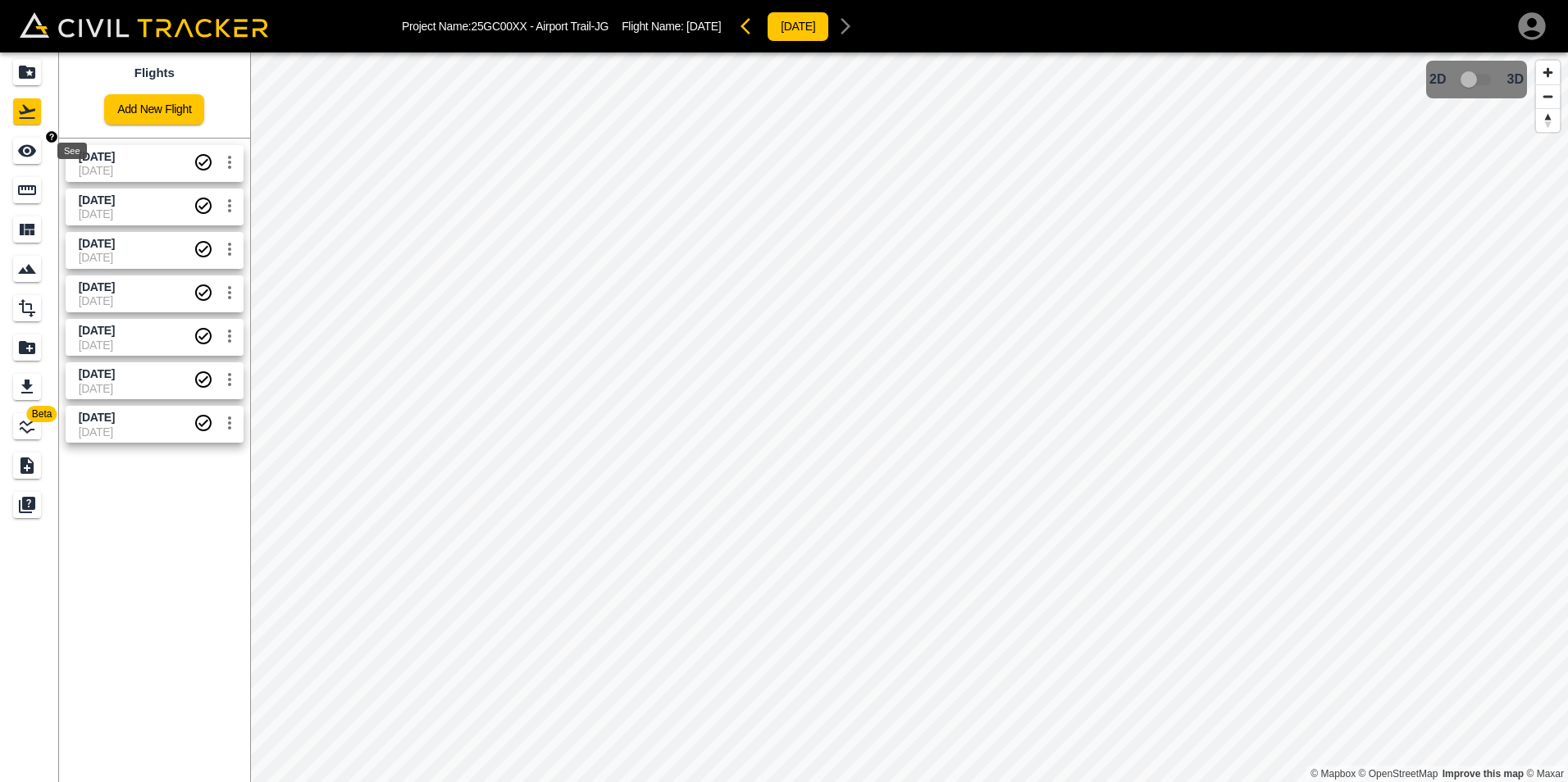
click at [27, 159] on icon "See" at bounding box center [27, 151] width 19 height 19
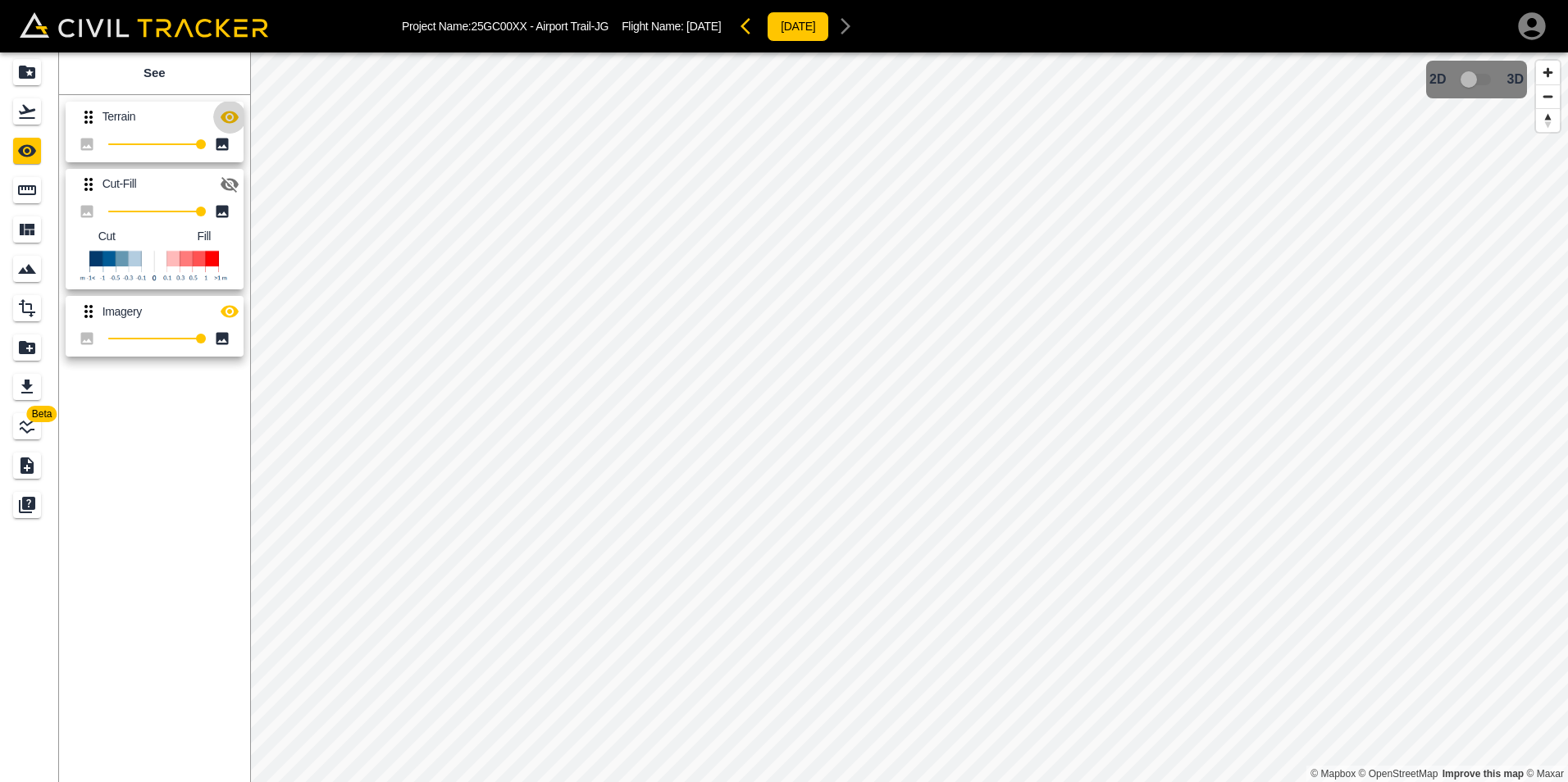
click at [227, 112] on icon "button" at bounding box center [230, 116] width 18 height 12
click at [226, 116] on icon "button" at bounding box center [230, 117] width 18 height 16
type input "0"
drag, startPoint x: 199, startPoint y: 147, endPoint x: 105, endPoint y: 137, distance: 94.5
click at [105, 140] on span "0" at bounding box center [108, 144] width 10 height 10
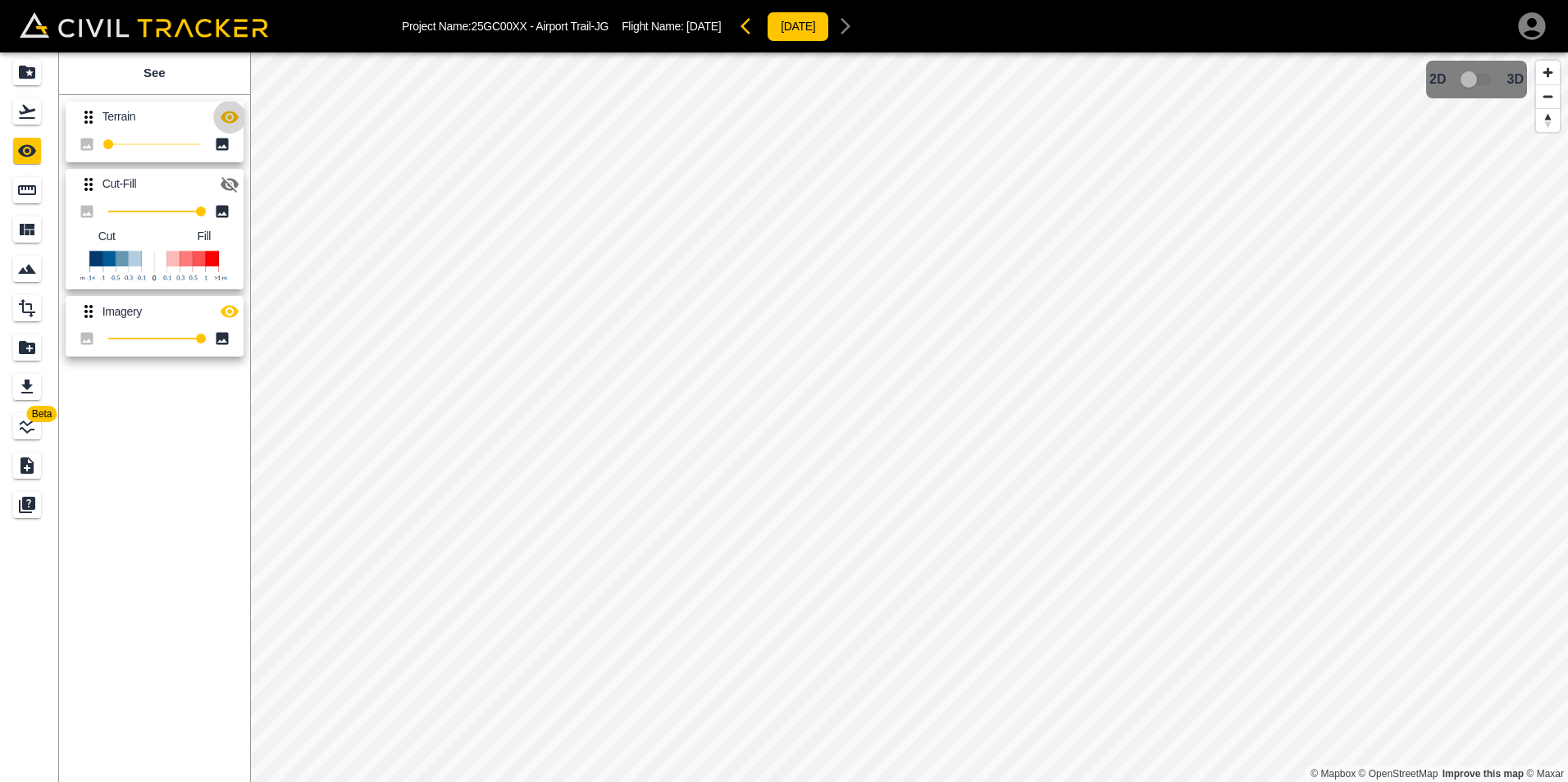
click at [229, 117] on icon "button" at bounding box center [230, 116] width 18 height 12
